Goal: Task Accomplishment & Management: Use online tool/utility

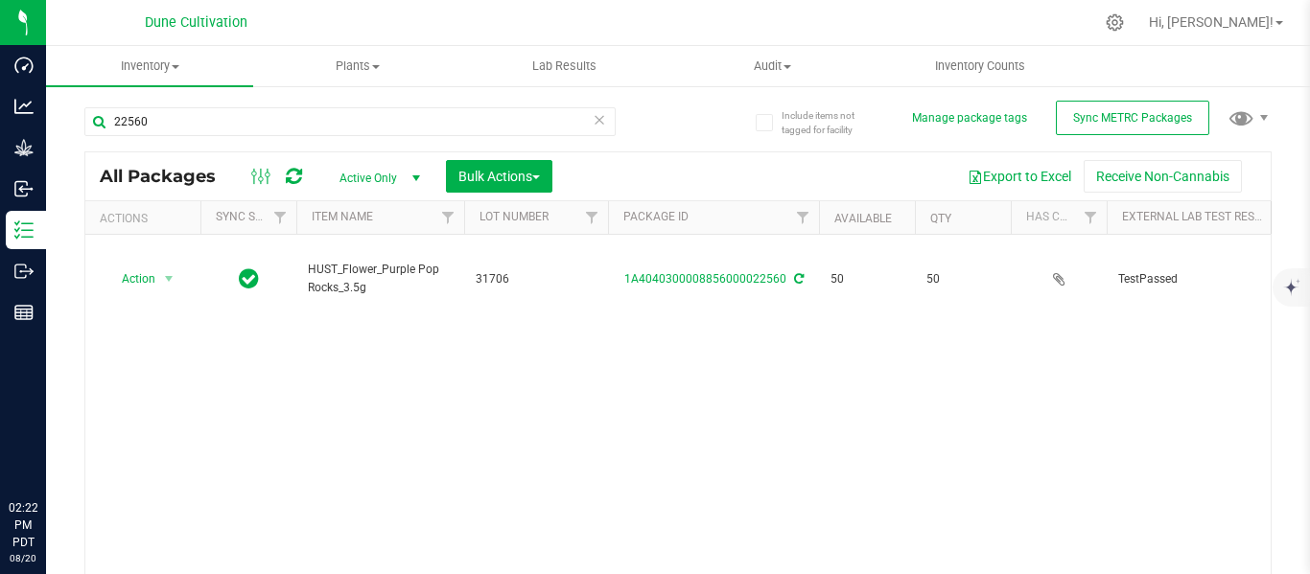
click at [315, 131] on input "22560" at bounding box center [349, 121] width 531 height 29
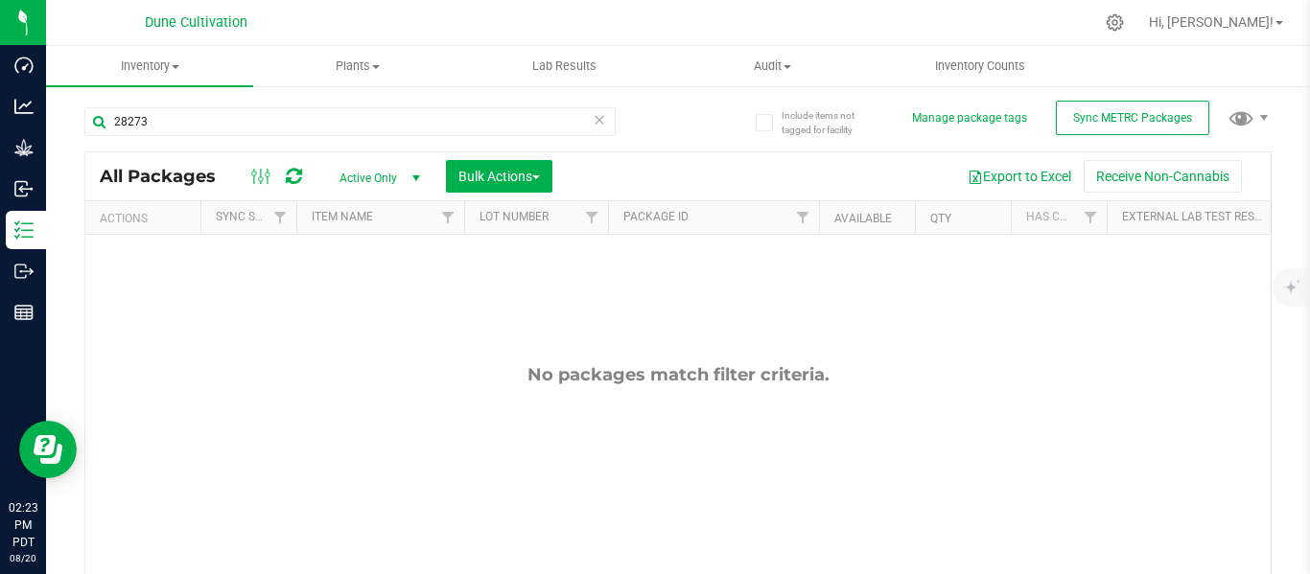
type input "28273"
click at [409, 178] on span "select" at bounding box center [416, 178] width 15 height 15
click at [345, 294] on li "All" at bounding box center [375, 295] width 104 height 29
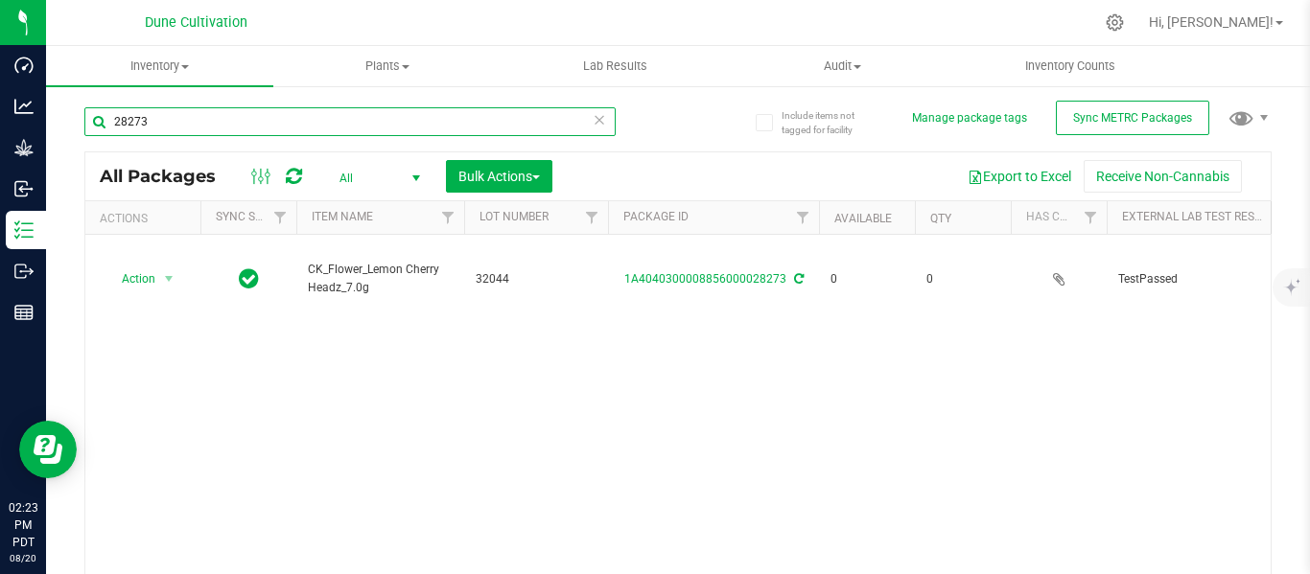
click at [259, 130] on input "28273" at bounding box center [349, 121] width 531 height 29
type input "2"
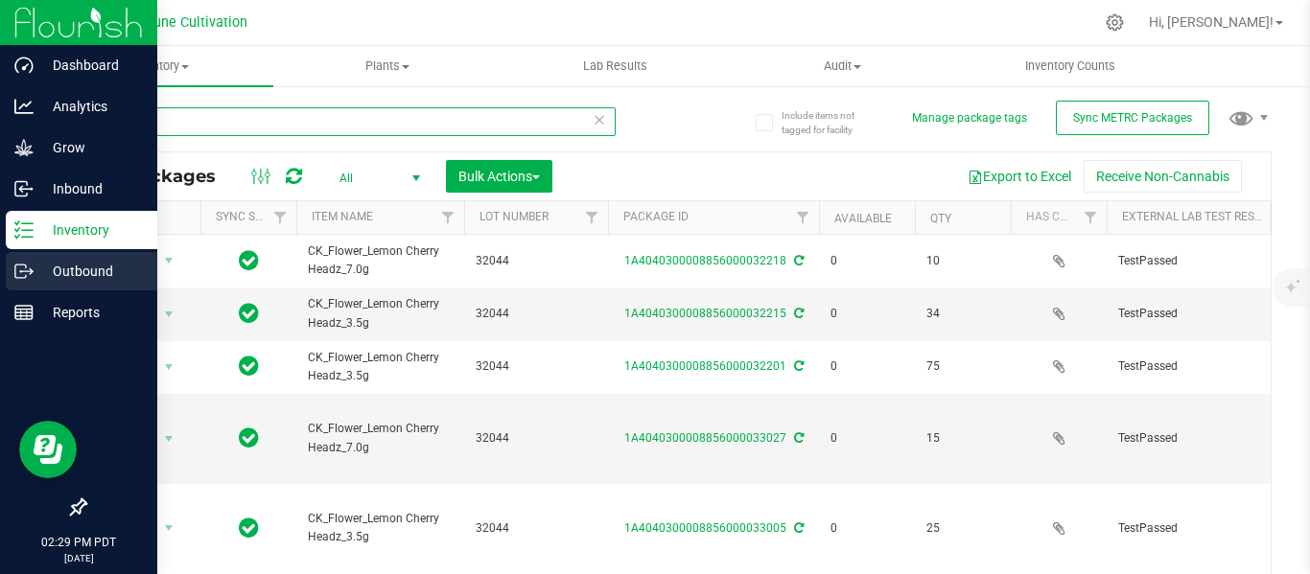
type input "32044"
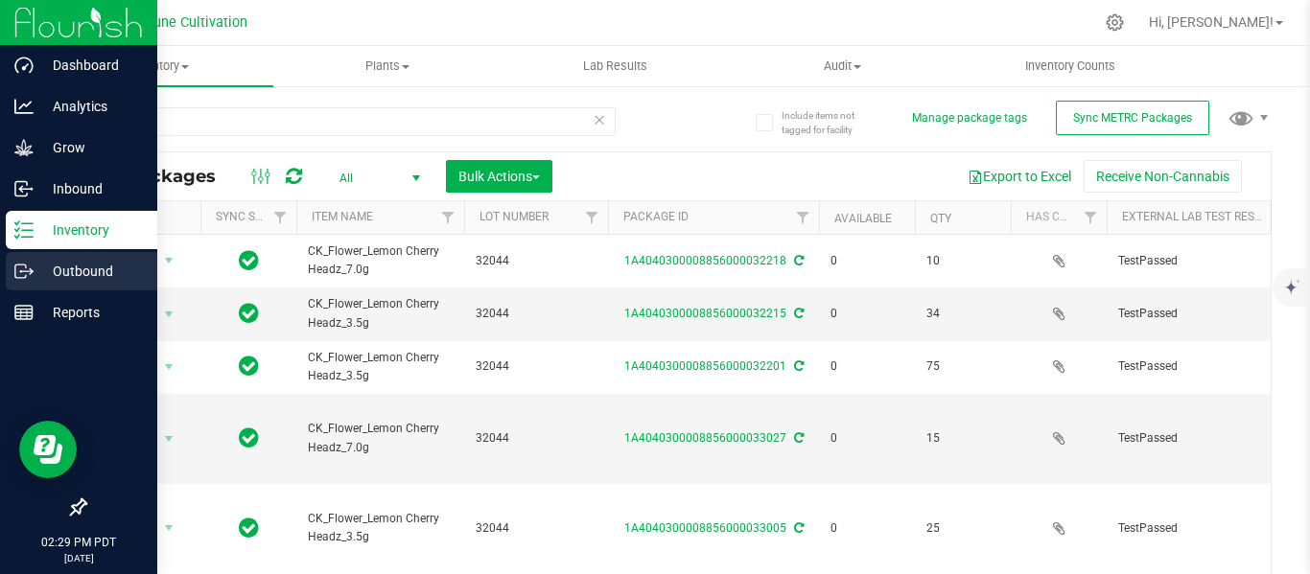
click at [91, 272] on p "Outbound" at bounding box center [91, 271] width 115 height 23
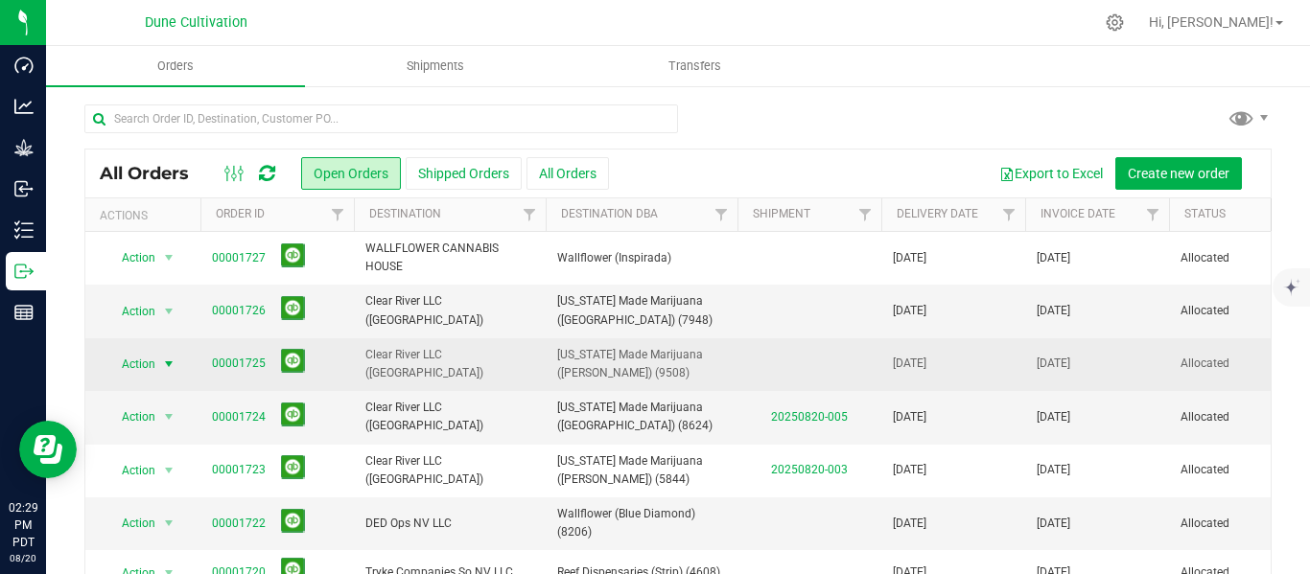
click at [169, 362] on span "select" at bounding box center [168, 364] width 15 height 15
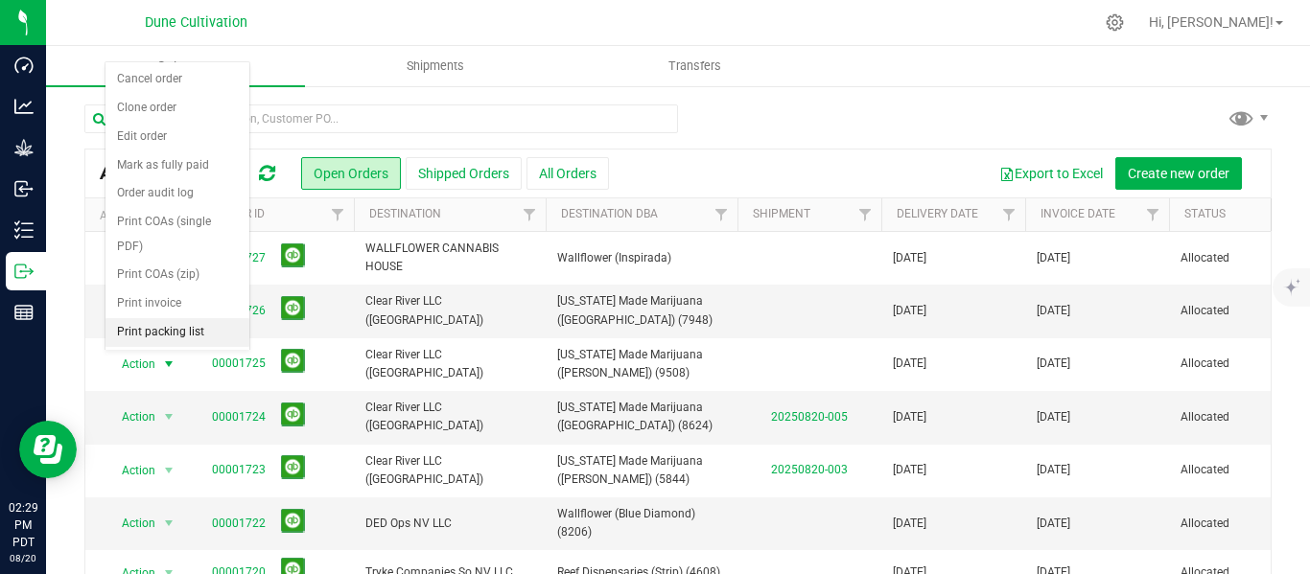
click at [158, 330] on li "Print packing list" at bounding box center [177, 332] width 144 height 29
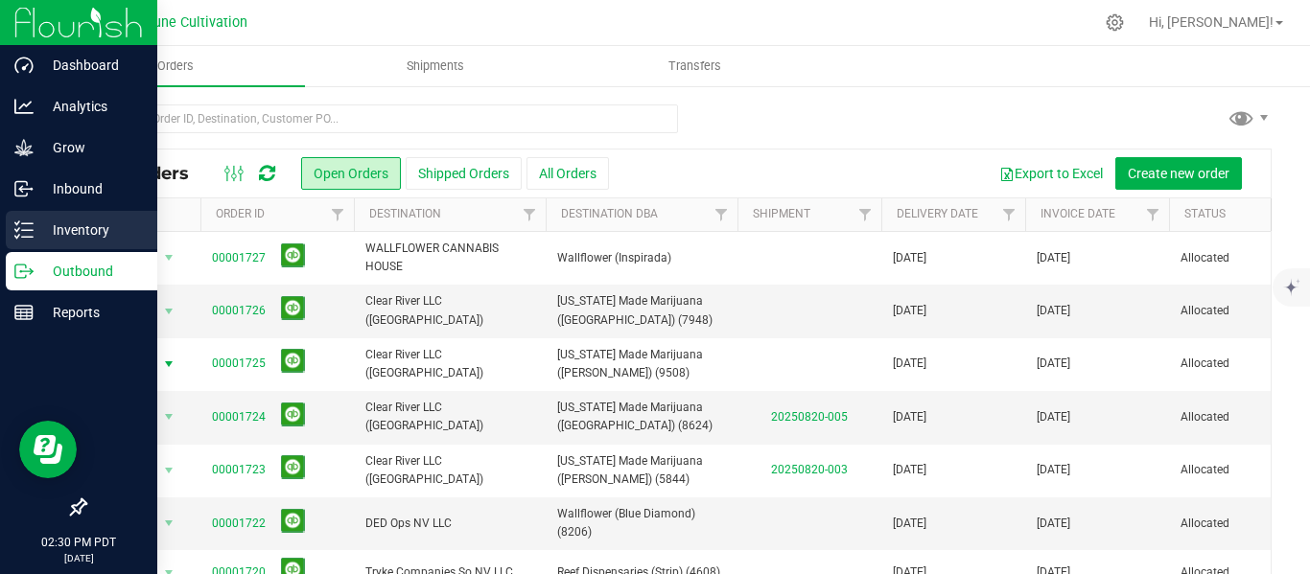
click at [63, 230] on p "Inventory" at bounding box center [91, 230] width 115 height 23
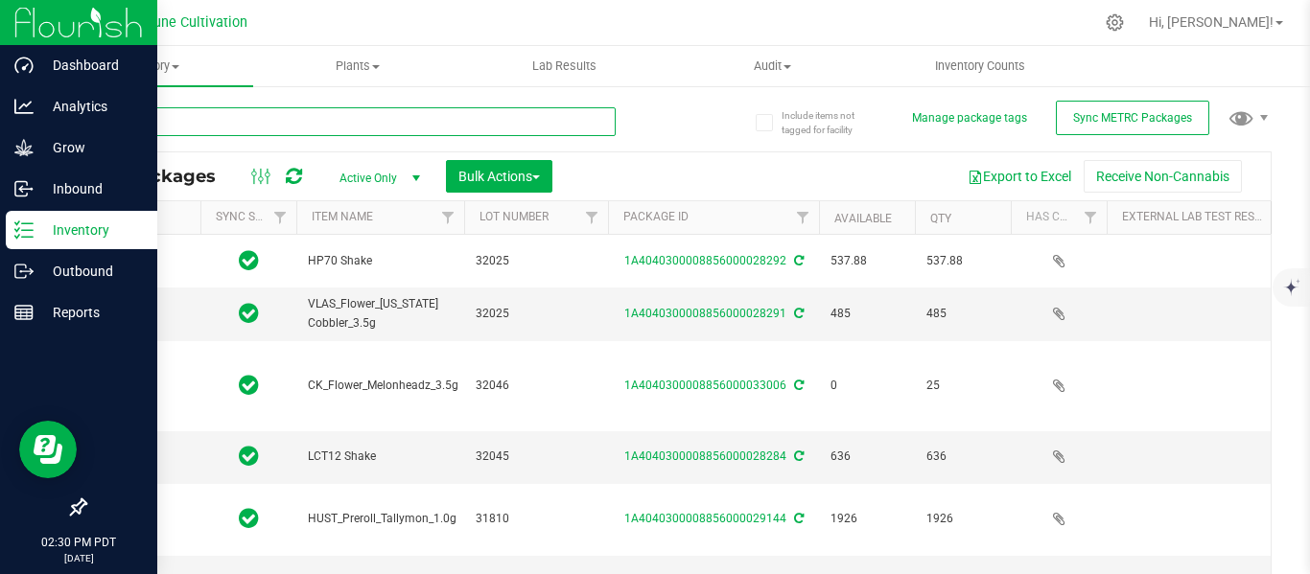
click at [282, 124] on input "text" at bounding box center [349, 121] width 531 height 29
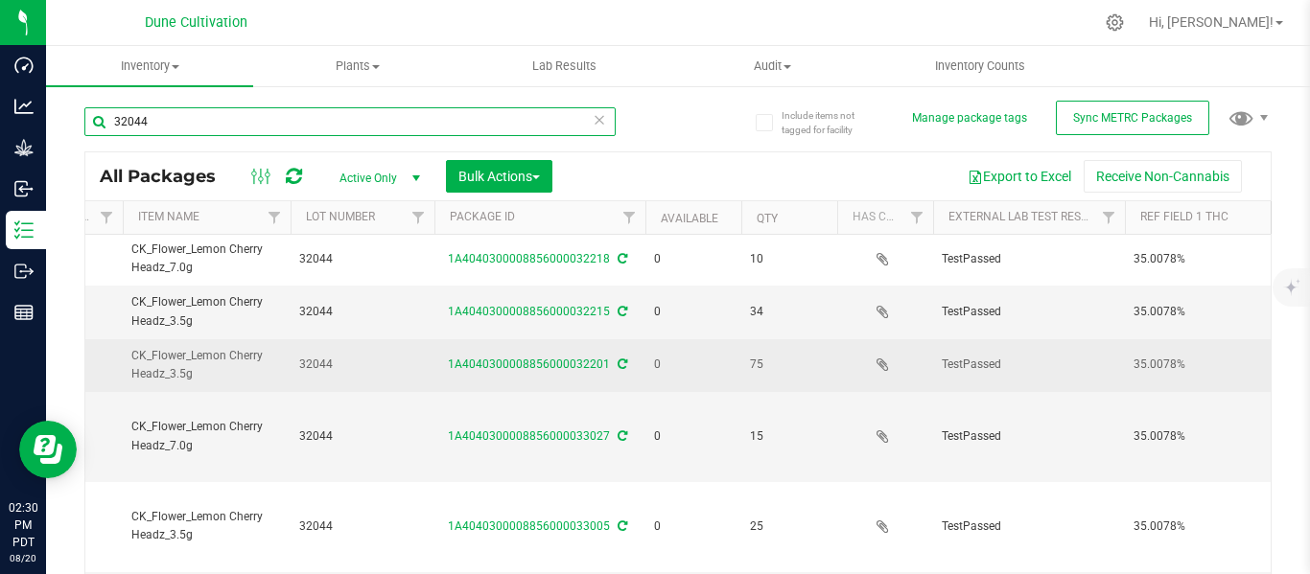
scroll to position [0, 176]
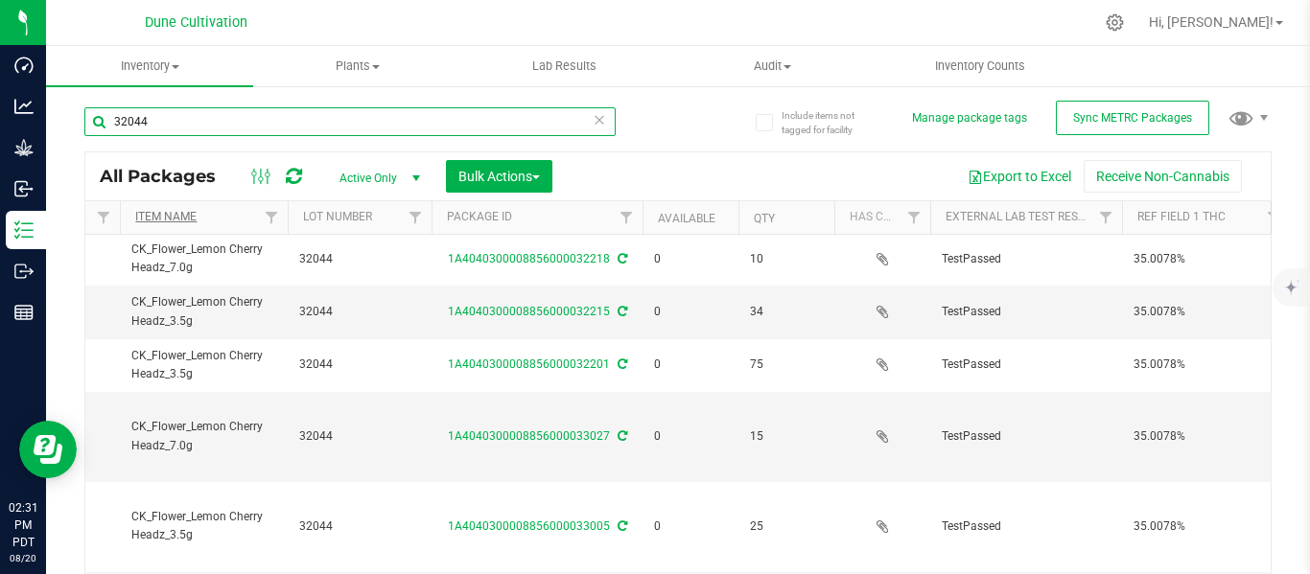
type input "32044"
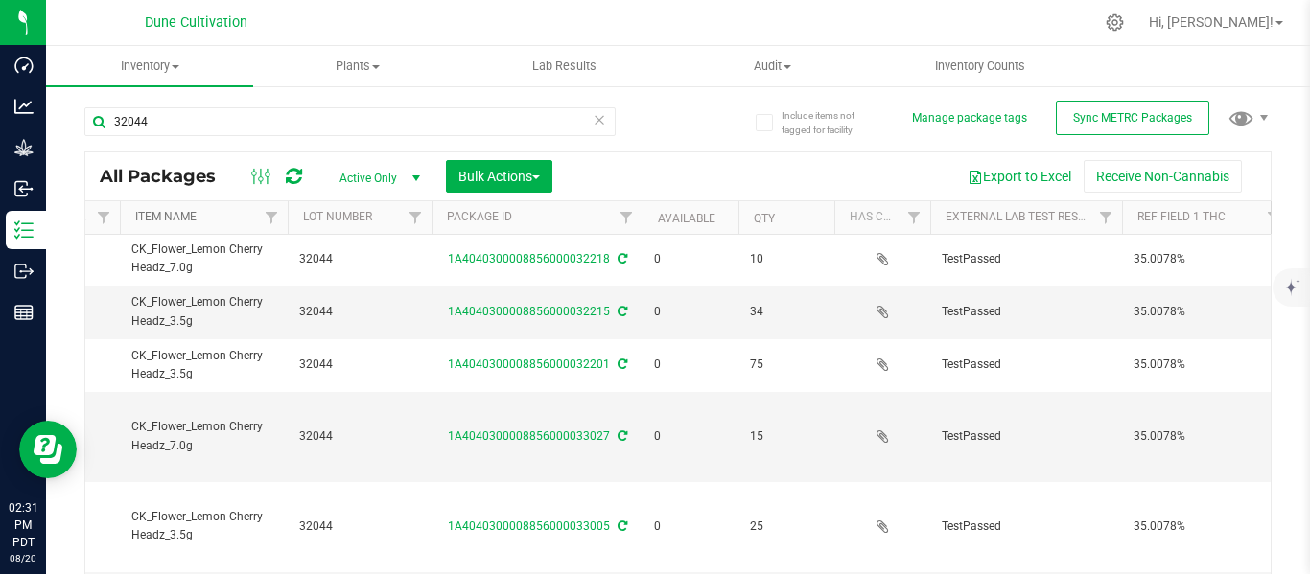
click at [186, 217] on link "Item Name" at bounding box center [165, 216] width 61 height 13
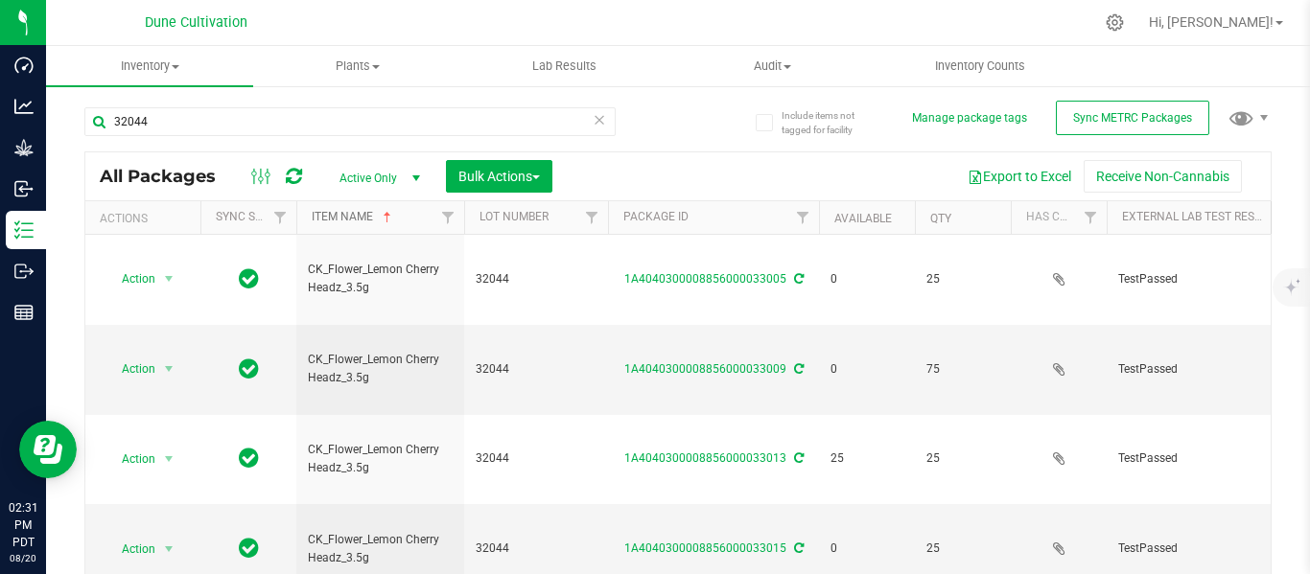
click at [364, 222] on link "Item Name" at bounding box center [353, 216] width 83 height 13
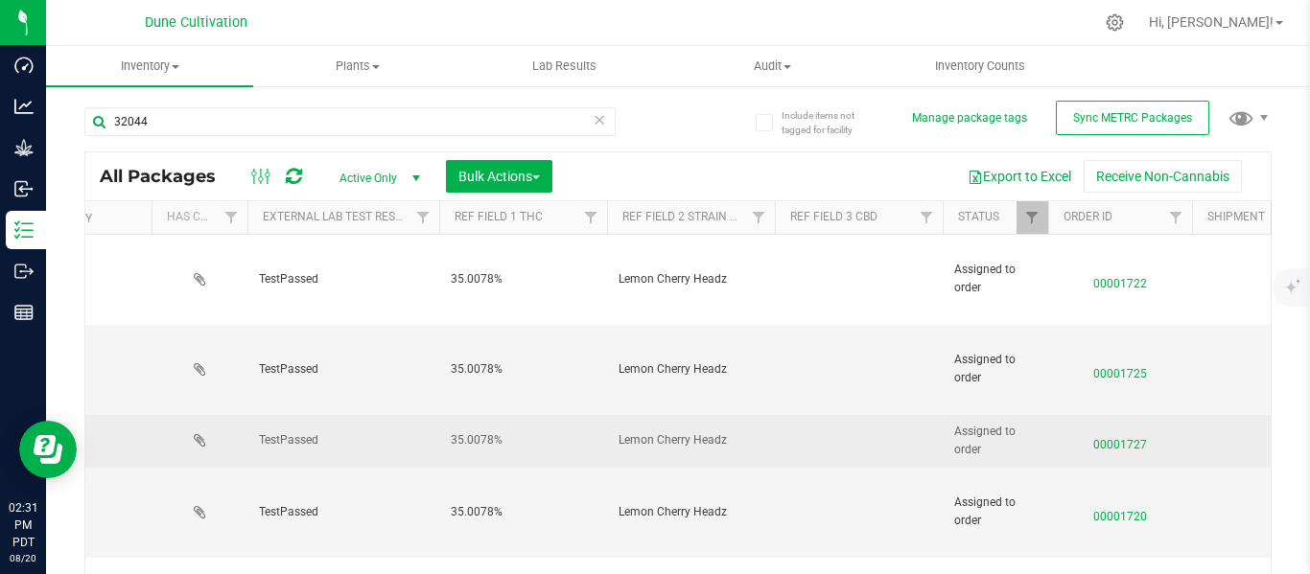
click at [1127, 427] on span "00001727" at bounding box center [1120, 441] width 121 height 28
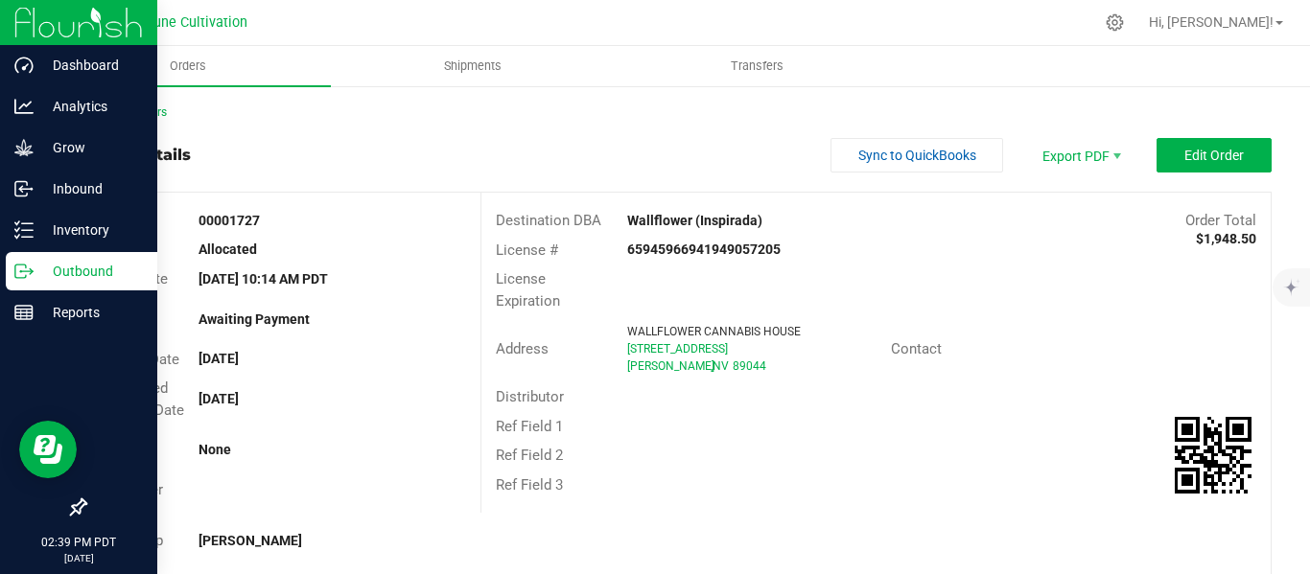
click at [90, 268] on p "Outbound" at bounding box center [91, 271] width 115 height 23
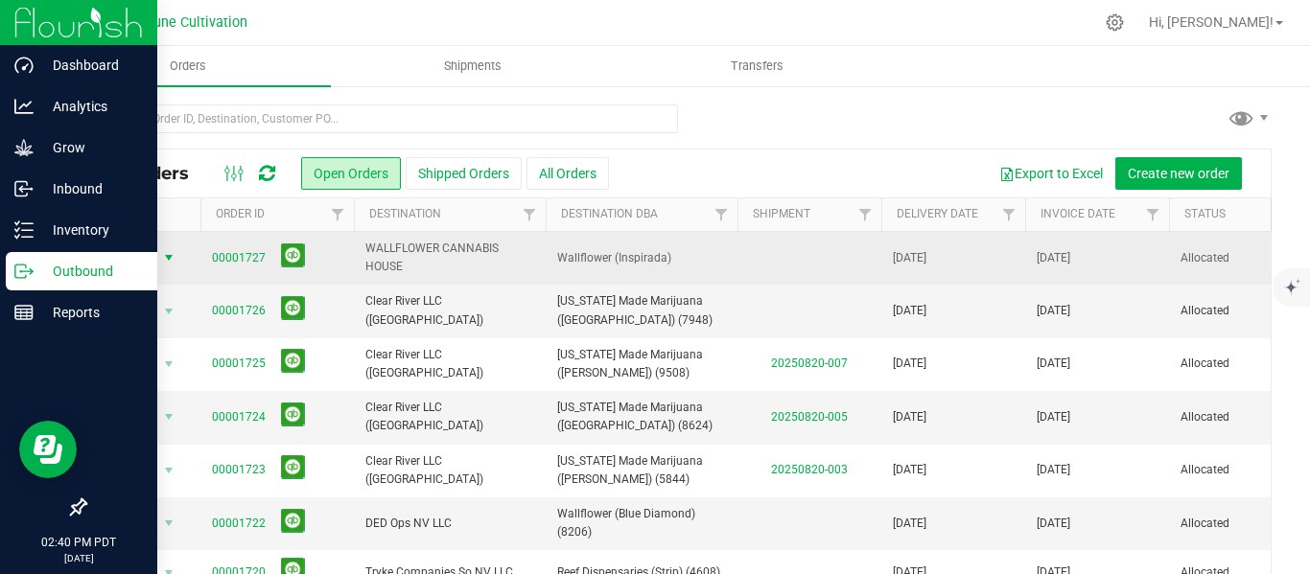
click at [171, 258] on span "select" at bounding box center [168, 257] width 15 height 15
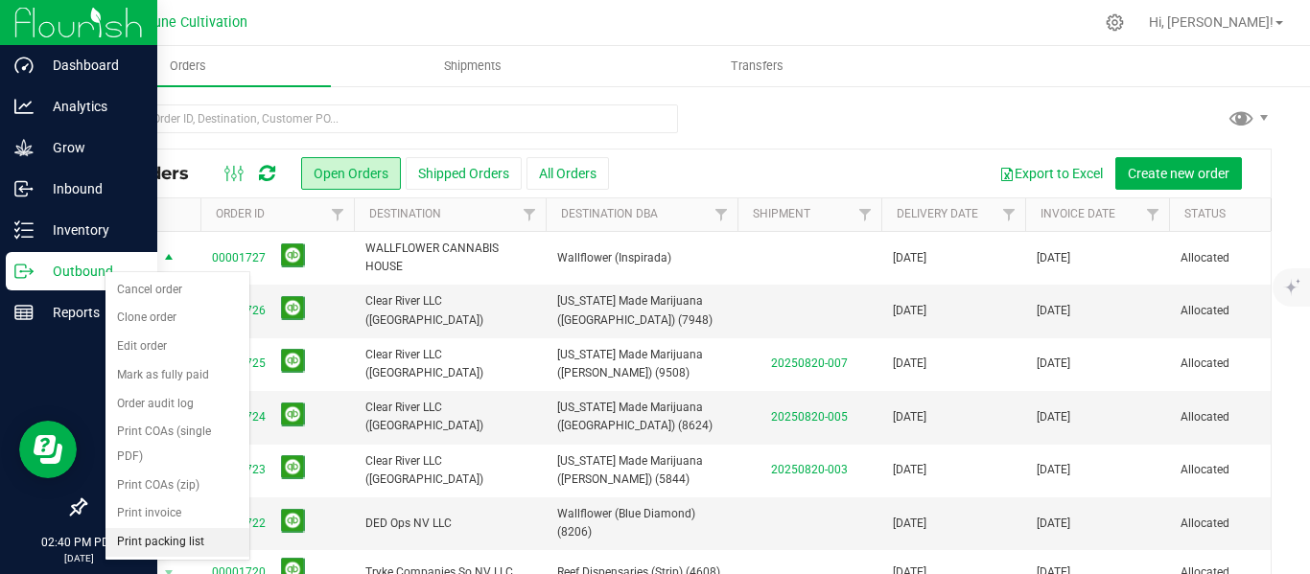
click at [149, 546] on li "Print packing list" at bounding box center [177, 542] width 144 height 29
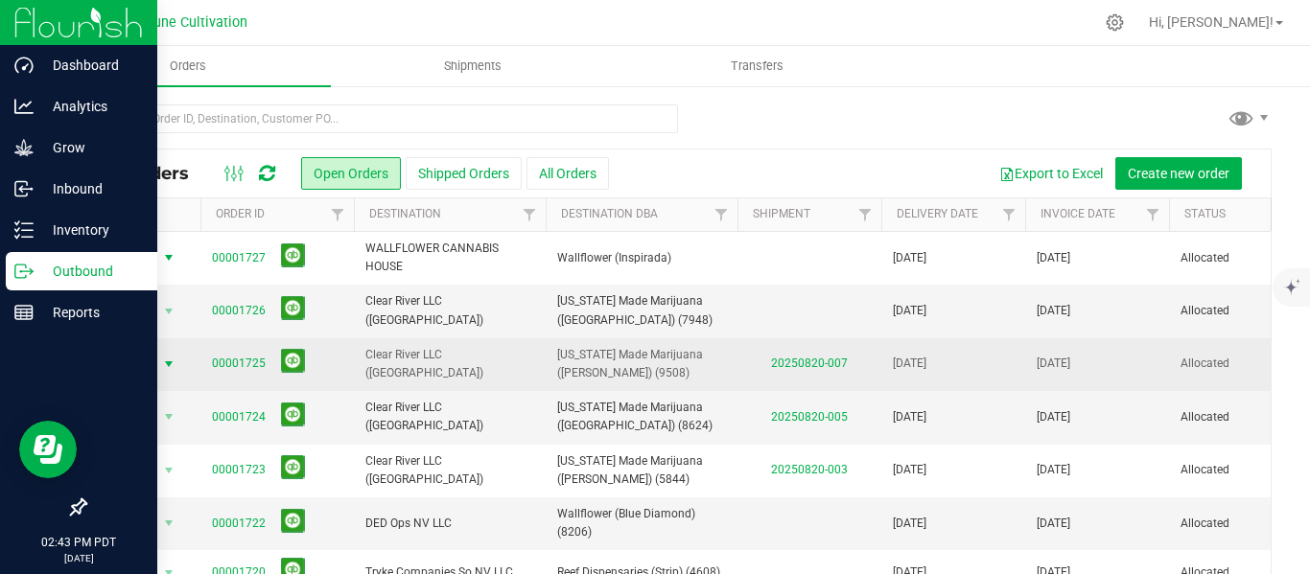
click at [173, 362] on span "select" at bounding box center [168, 364] width 15 height 15
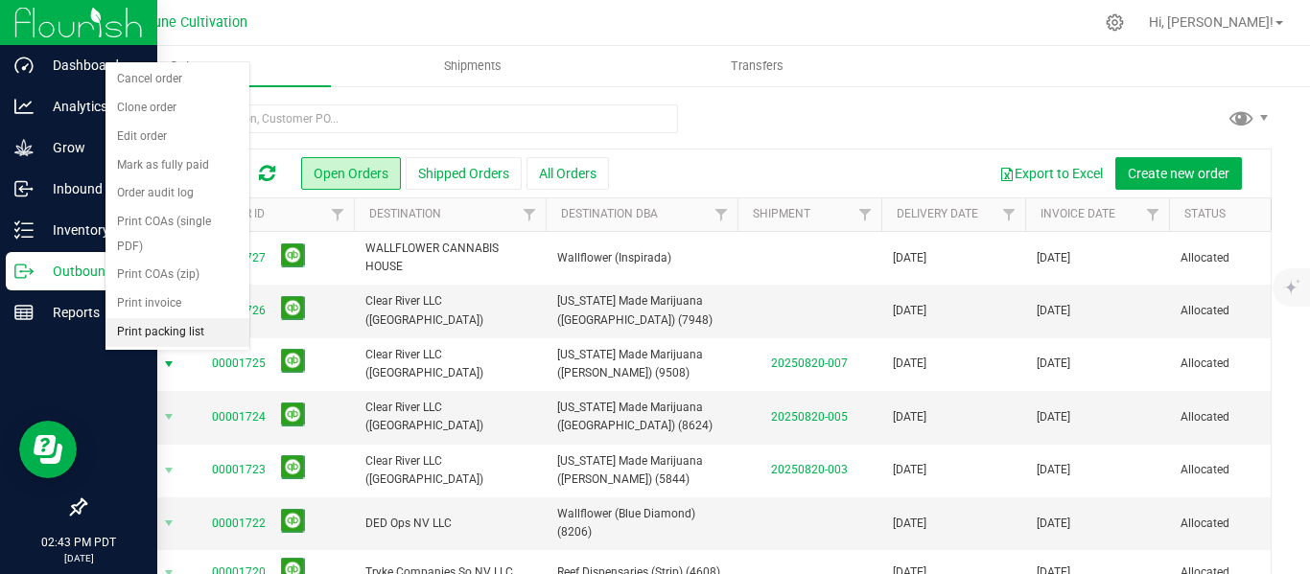
click at [145, 328] on li "Print packing list" at bounding box center [177, 332] width 144 height 29
